Goal: Task Accomplishment & Management: Manage account settings

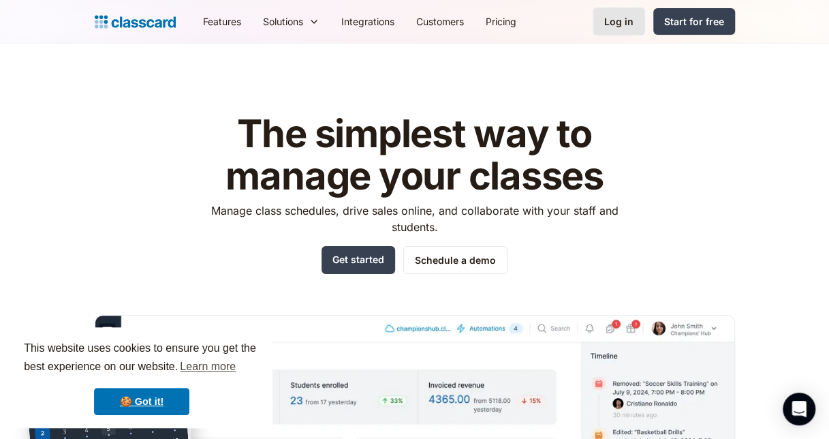
click at [616, 12] on link "Log in" at bounding box center [619, 21] width 52 height 28
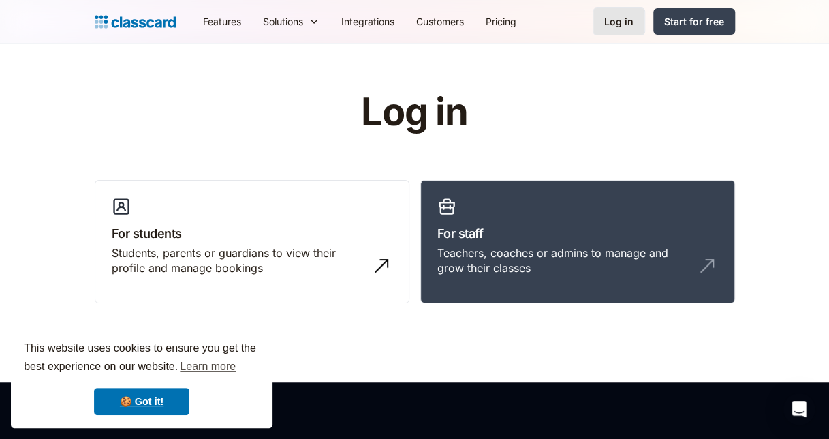
click at [630, 29] on div "Log in" at bounding box center [618, 21] width 29 height 14
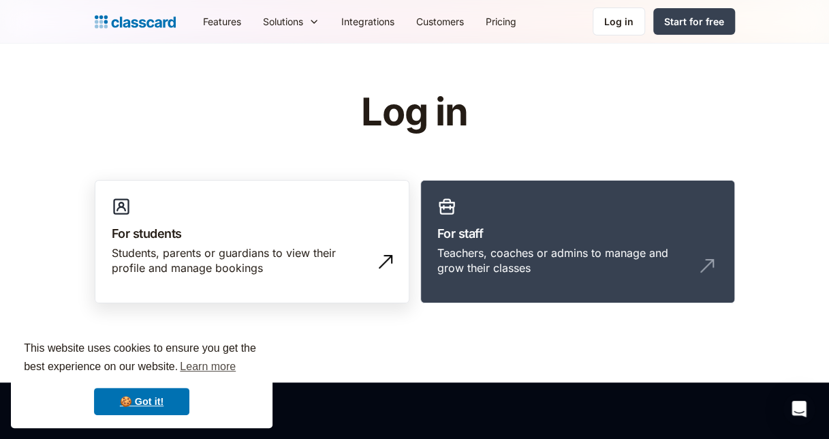
click at [275, 228] on h3 "For students" at bounding box center [252, 233] width 281 height 18
